Goal: Book appointment/travel/reservation

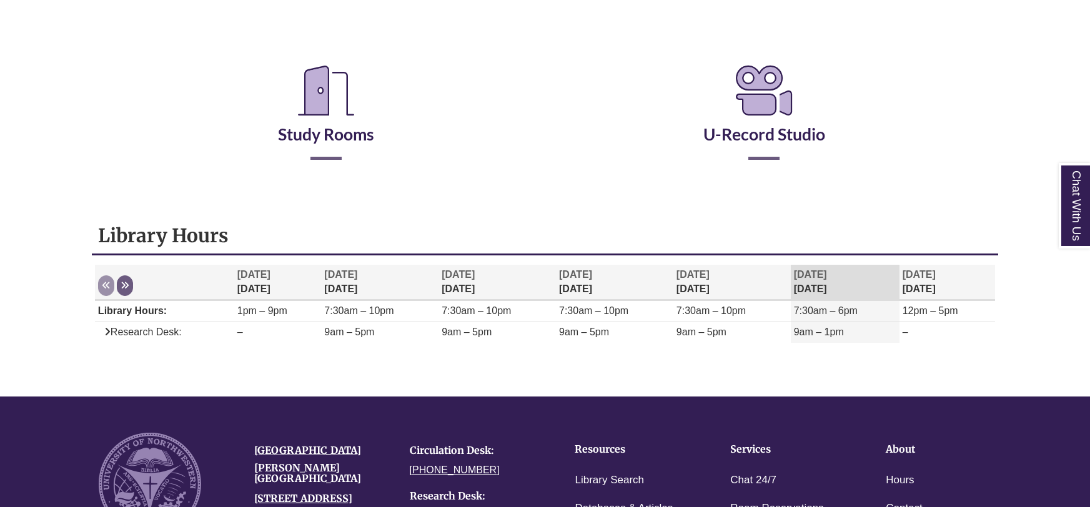
scroll to position [224, 0]
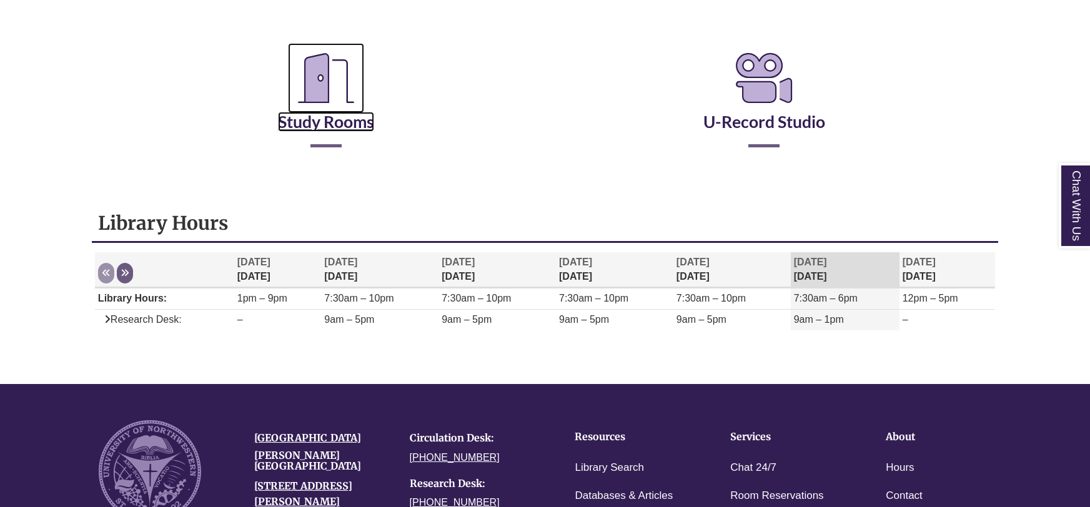
click at [324, 109] on icon "Reserve a Room" at bounding box center [326, 78] width 76 height 70
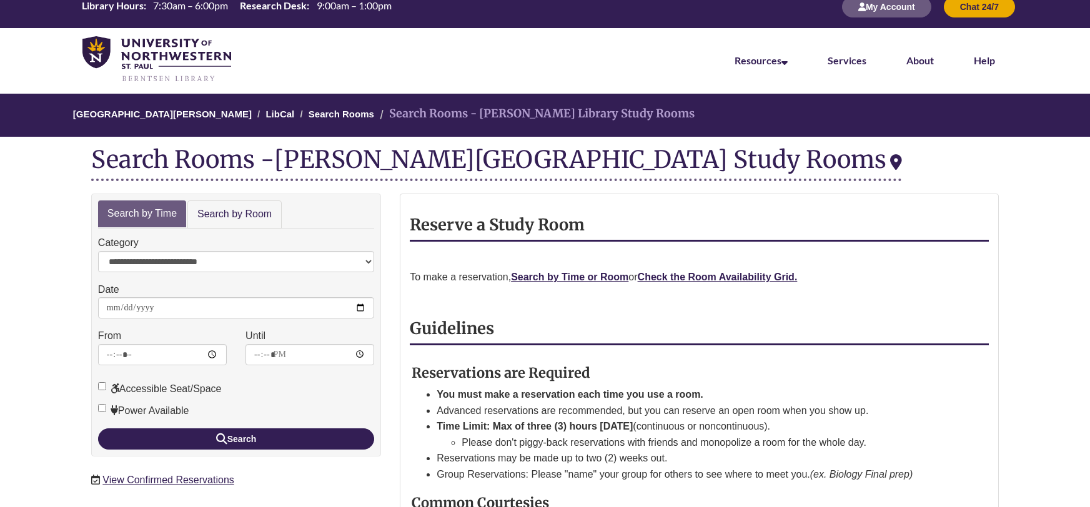
scroll to position [19, 0]
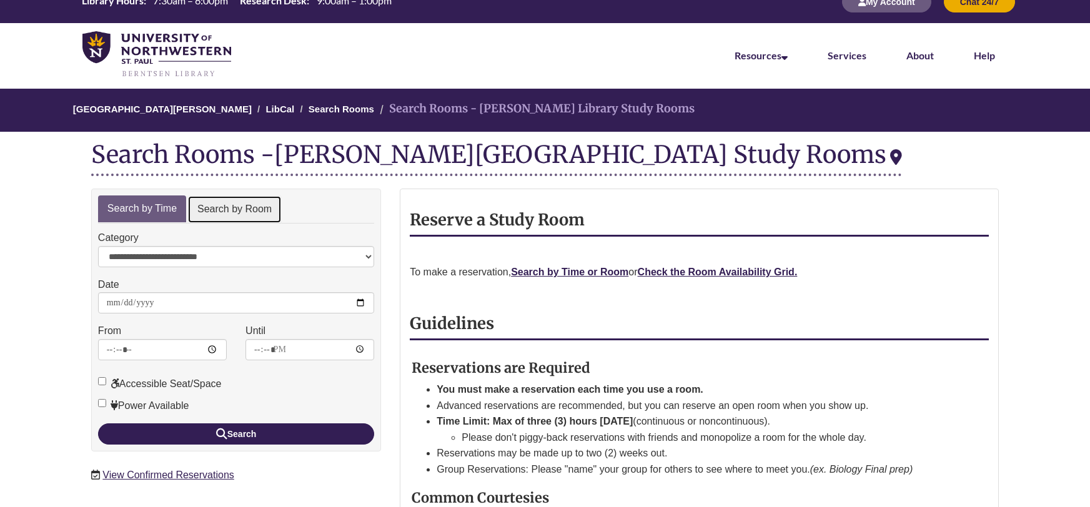
click at [232, 205] on link "Search by Room" at bounding box center [234, 209] width 94 height 28
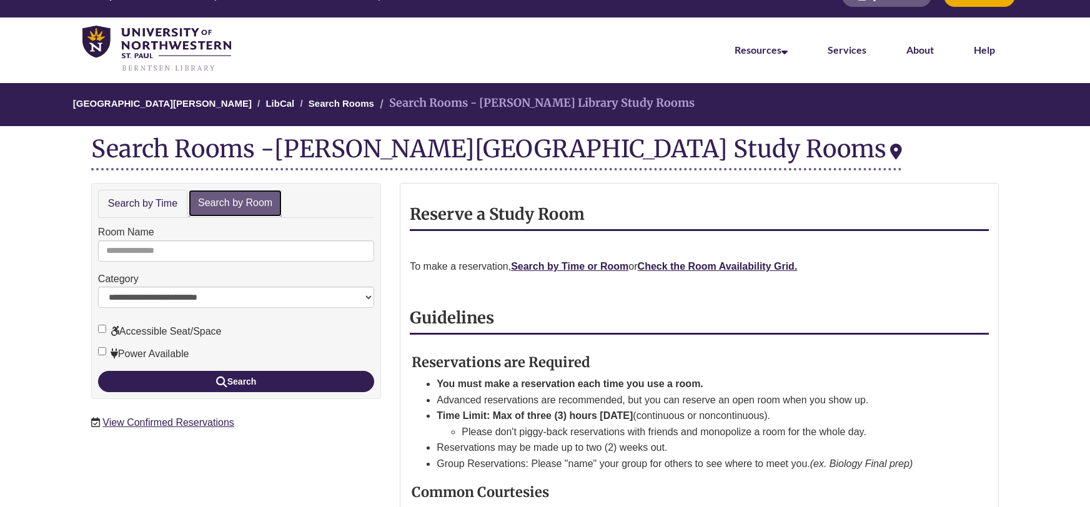
scroll to position [26, 0]
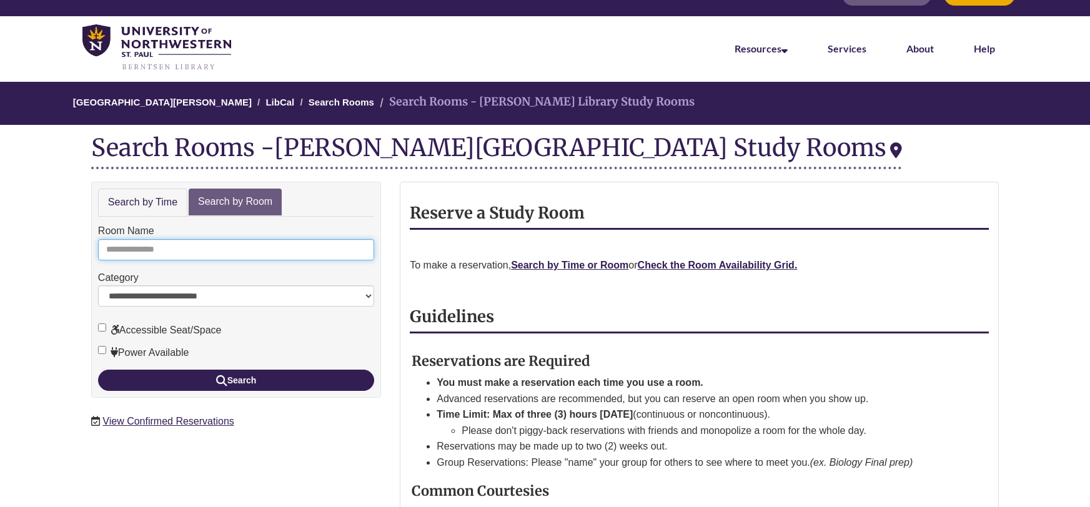
click at [304, 244] on input "Room Name" at bounding box center [236, 249] width 276 height 21
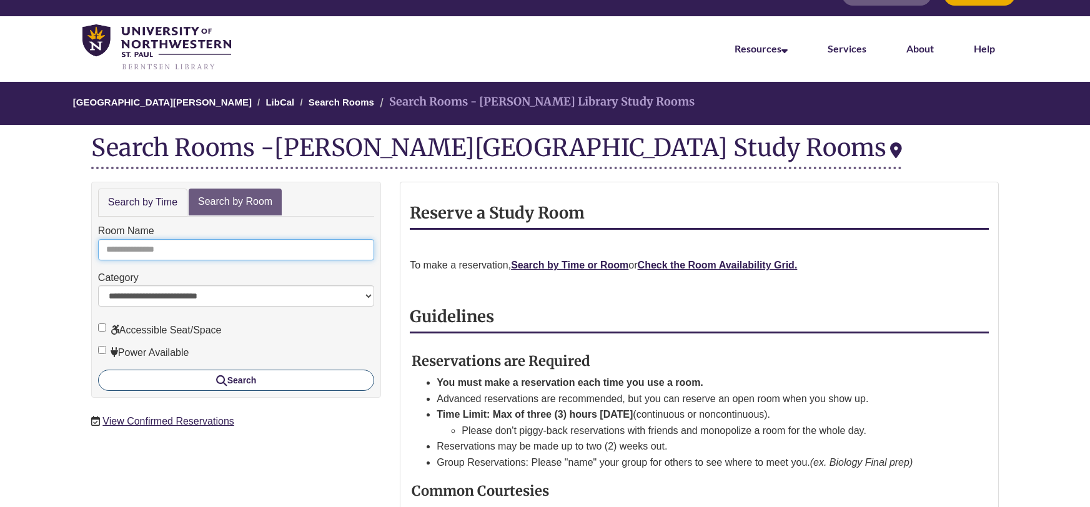
scroll to position [32, 0]
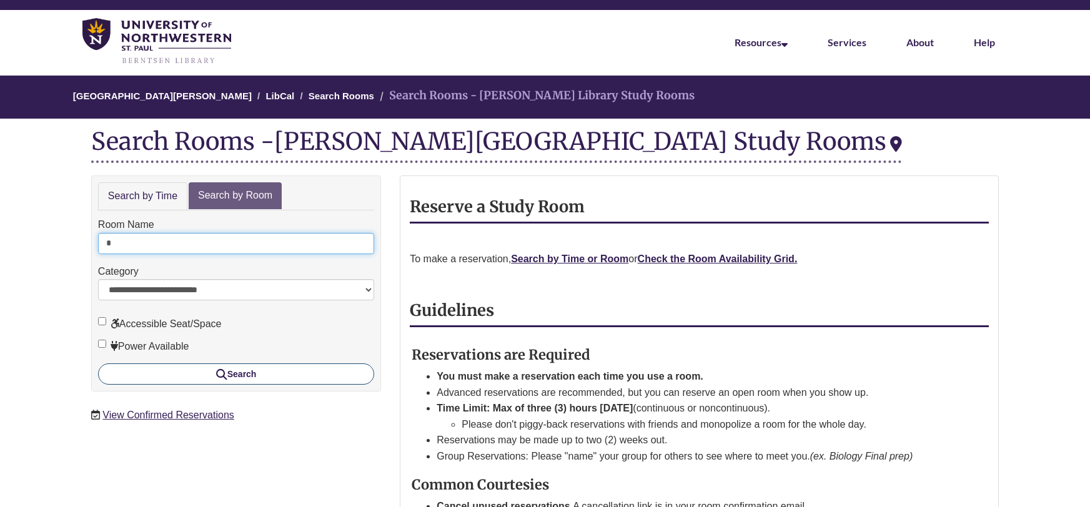
type input "*"
click at [98, 363] on button "Search" at bounding box center [236, 373] width 276 height 21
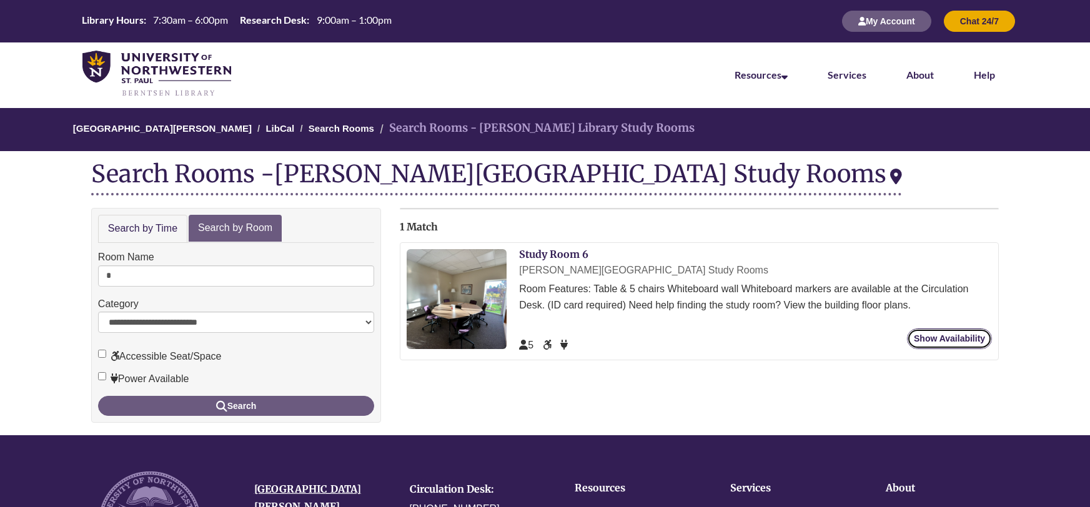
click at [938, 340] on link "Show Availability" at bounding box center [949, 339] width 85 height 21
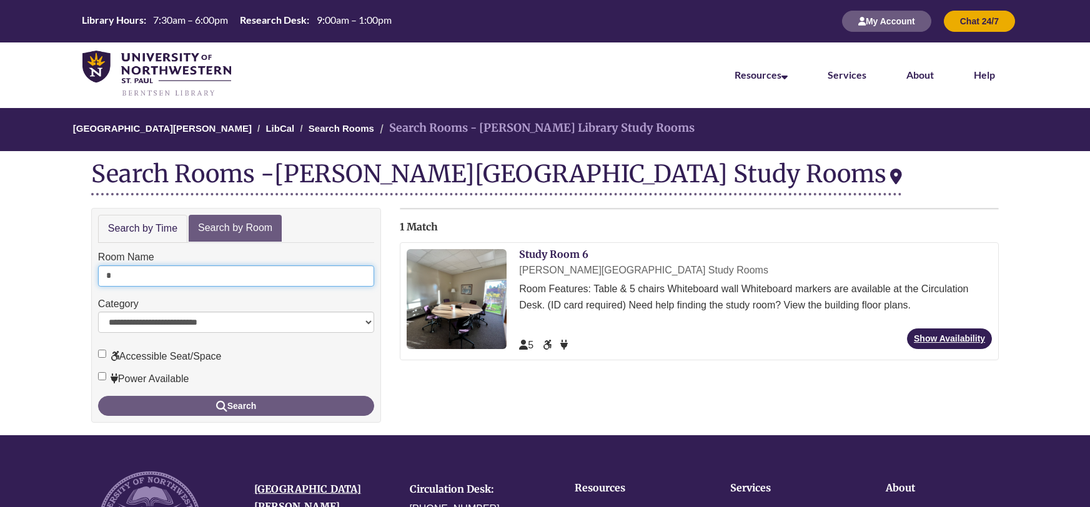
click at [145, 274] on input "*" at bounding box center [236, 275] width 276 height 21
type input "*"
click at [98, 396] on button "Search" at bounding box center [236, 406] width 276 height 20
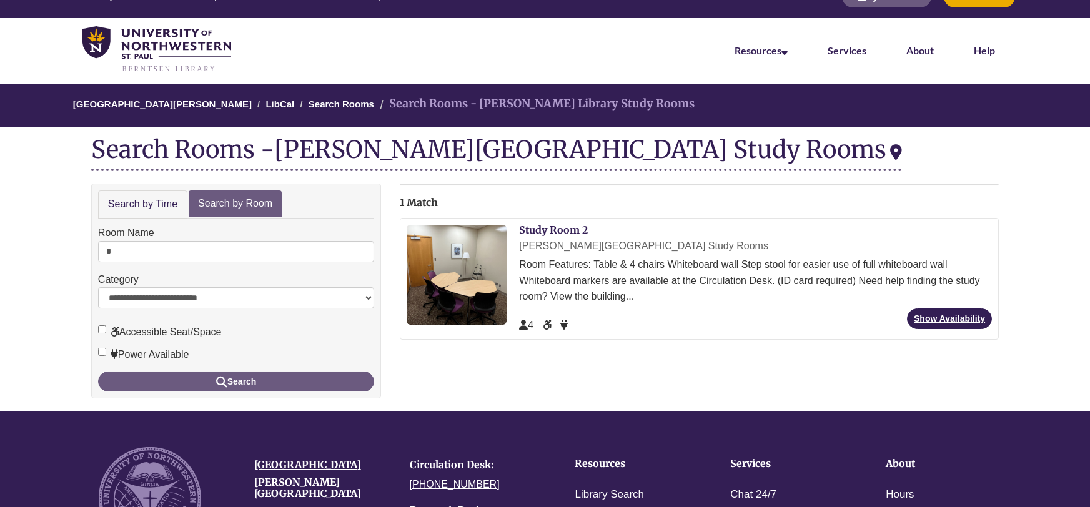
scroll to position [26, 0]
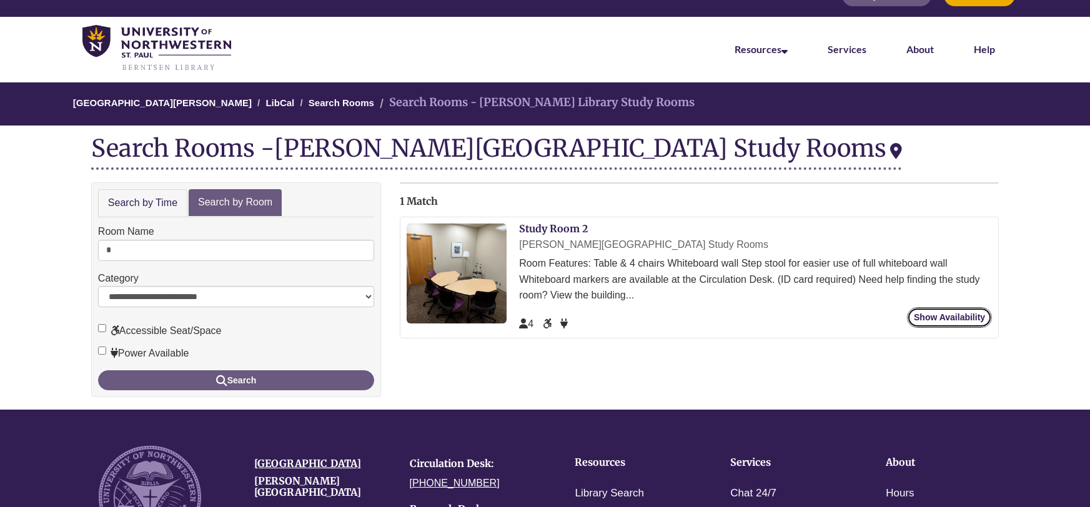
click at [926, 312] on link "Show Availability" at bounding box center [949, 317] width 85 height 21
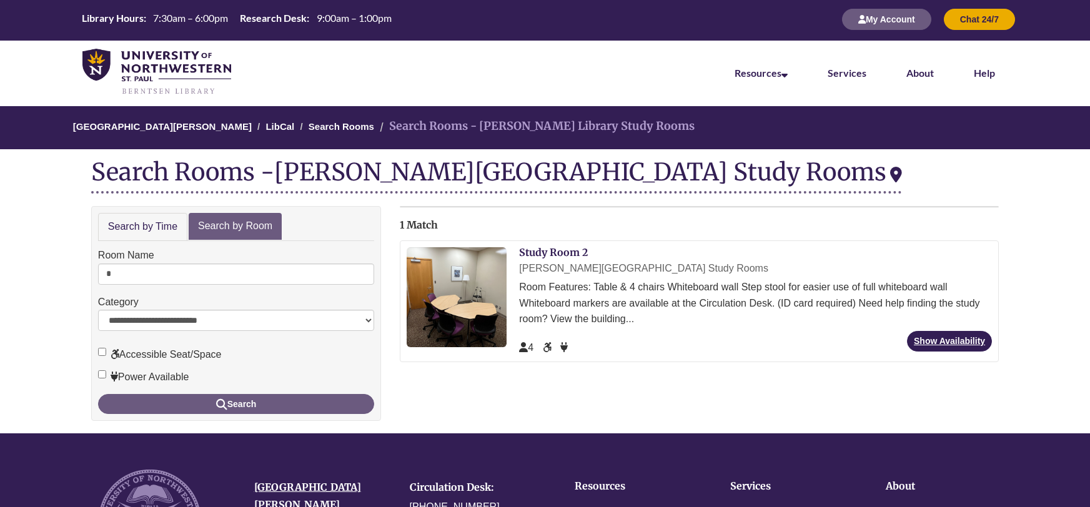
scroll to position [0, 0]
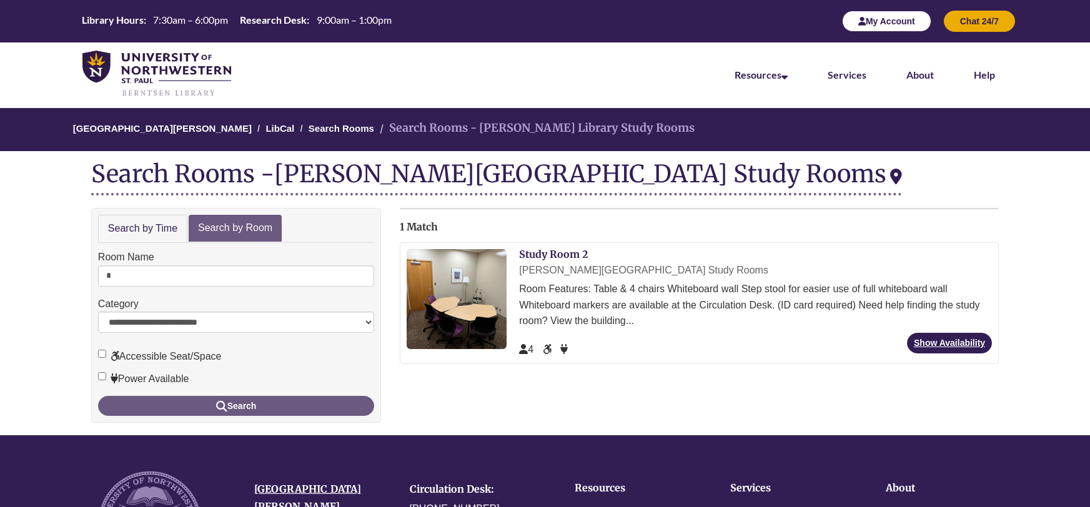
click at [891, 22] on button "My Account" at bounding box center [886, 21] width 89 height 21
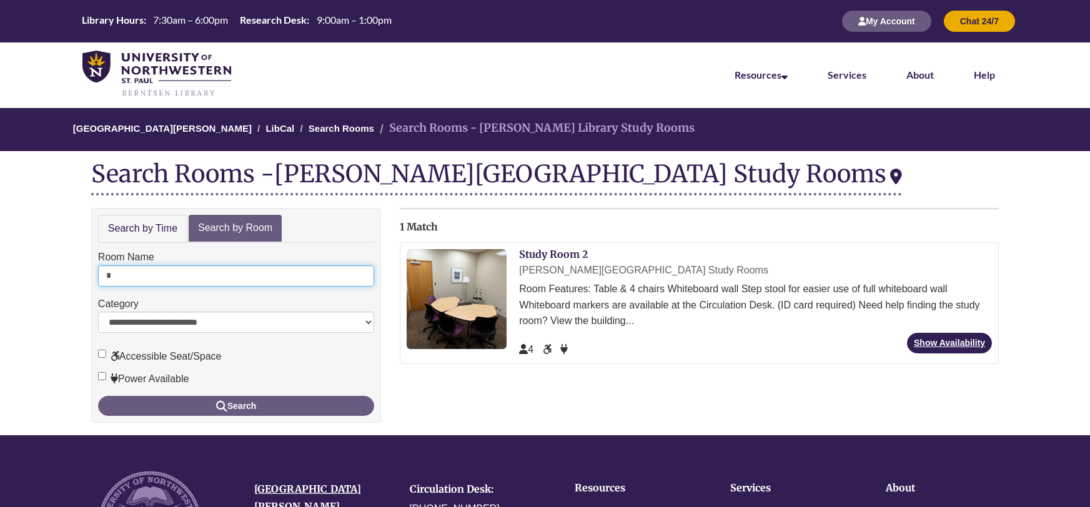
click at [232, 265] on input "*" at bounding box center [236, 275] width 276 height 21
type input "*"
click at [98, 396] on button "Search" at bounding box center [236, 406] width 276 height 20
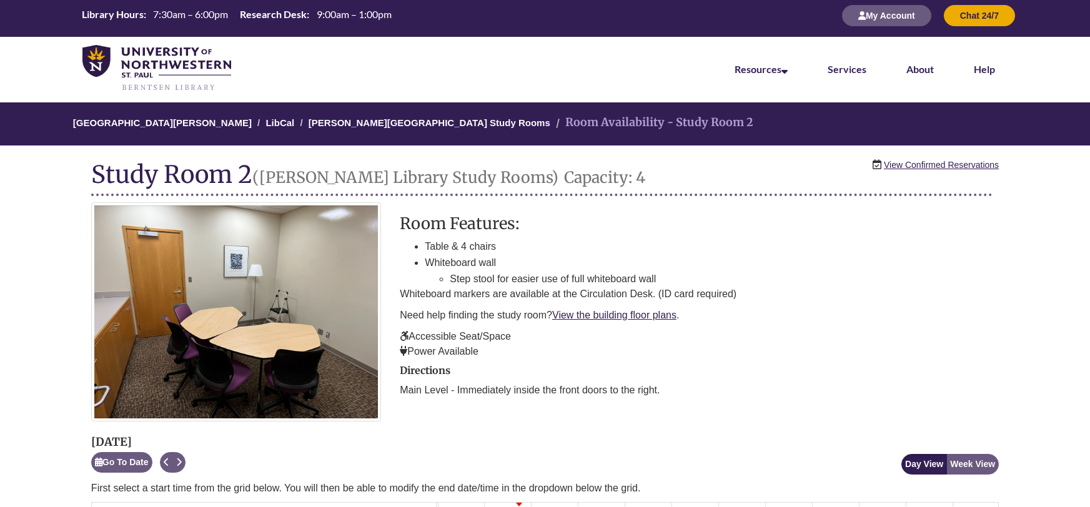
scroll to position [12, 0]
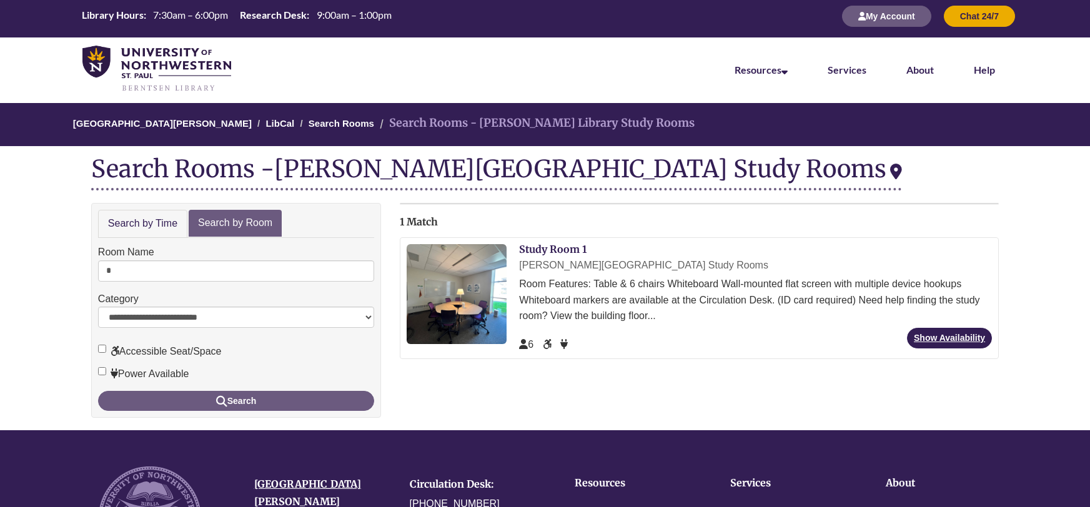
scroll to position [6, 0]
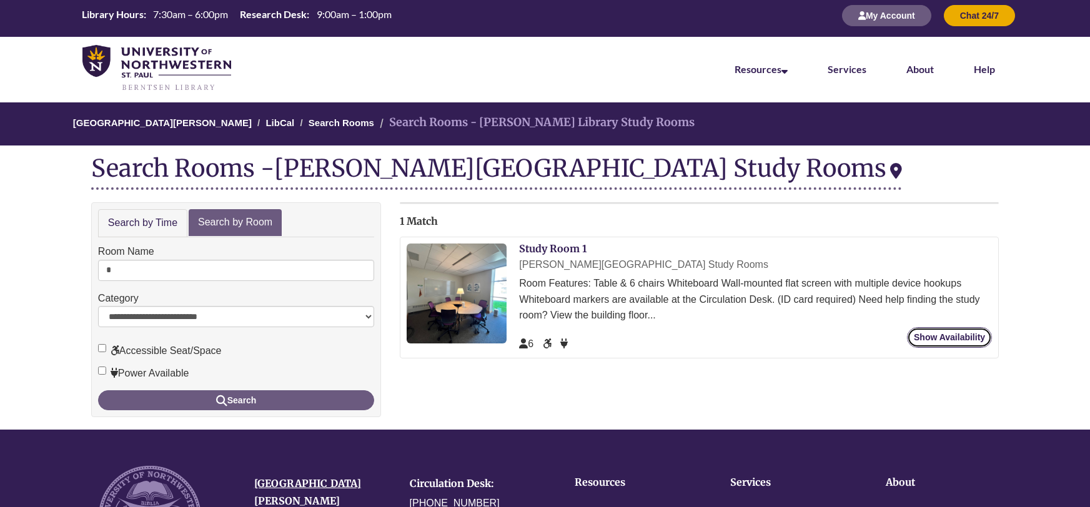
click at [983, 335] on link "Show Availability" at bounding box center [949, 337] width 85 height 21
click at [229, 263] on input "*" at bounding box center [236, 270] width 276 height 21
type input "*"
click at [98, 390] on button "Search" at bounding box center [236, 400] width 276 height 20
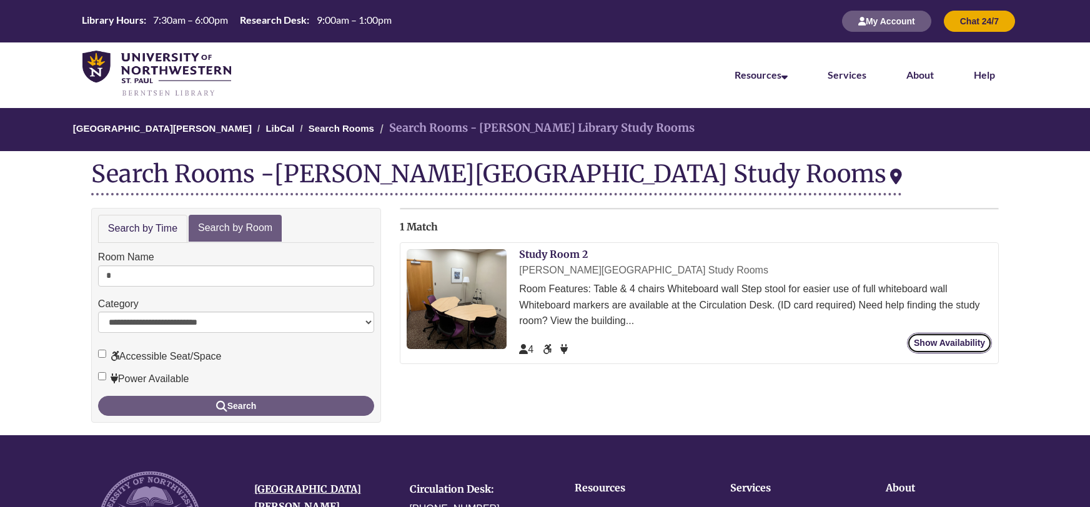
click at [920, 346] on link "Show Availability" at bounding box center [949, 343] width 85 height 21
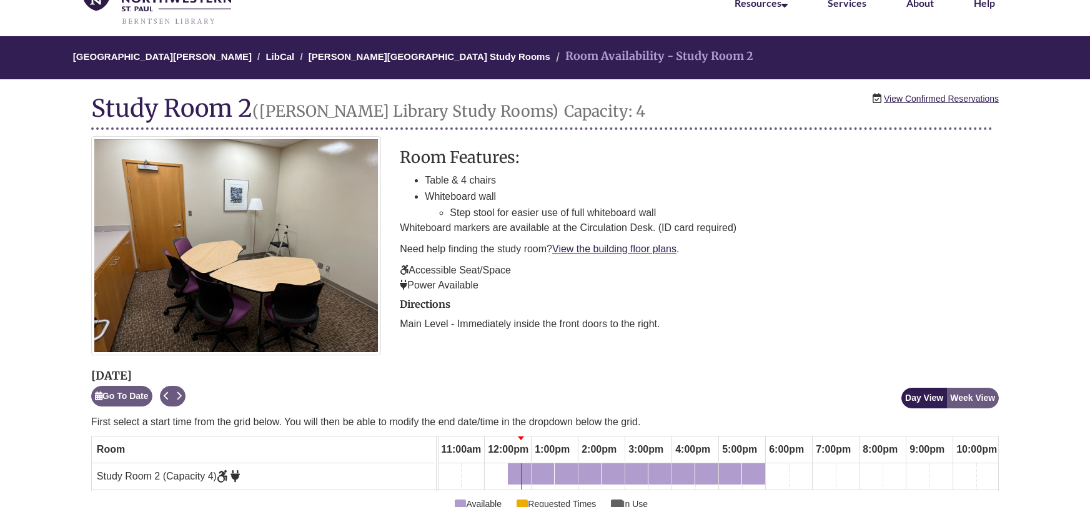
scroll to position [82, 0]
